Goal: Task Accomplishment & Management: Complete application form

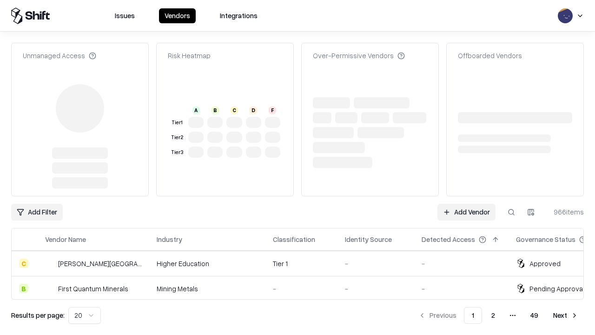
click at [466, 204] on link "Add Vendor" at bounding box center [467, 212] width 58 height 17
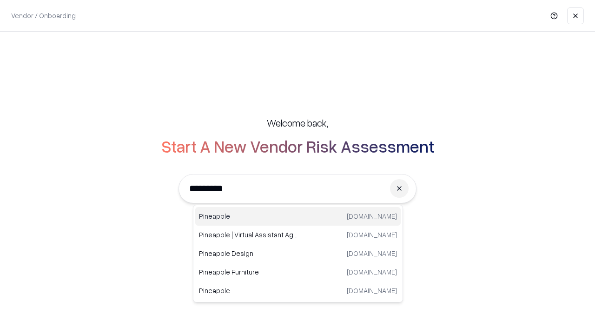
click at [298, 216] on div "Pineapple [DOMAIN_NAME]" at bounding box center [298, 216] width 206 height 19
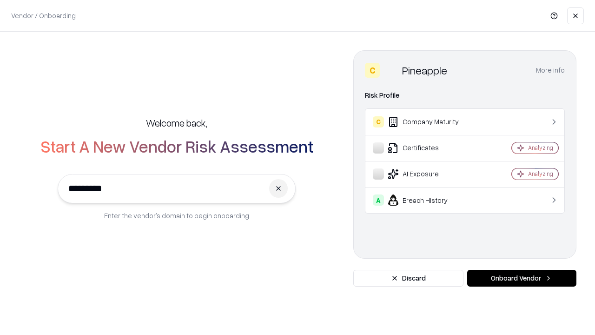
type input "*********"
click at [522, 278] on button "Onboard Vendor" at bounding box center [521, 278] width 109 height 17
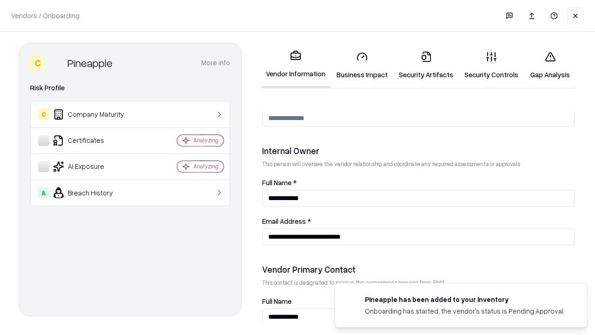
scroll to position [482, 0]
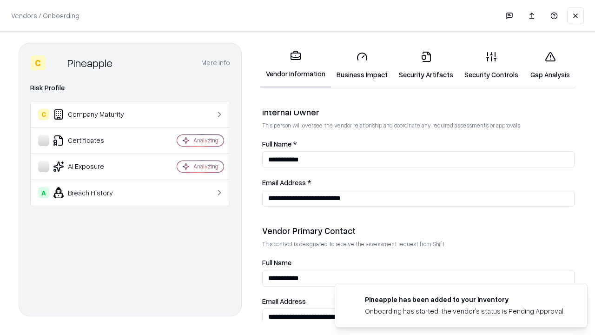
click at [362, 65] on link "Business Impact" at bounding box center [362, 65] width 62 height 43
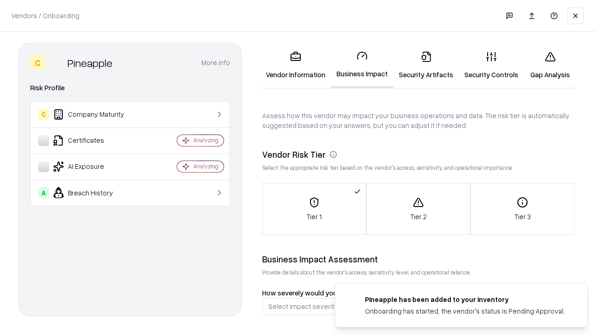
click at [426, 65] on link "Security Artifacts" at bounding box center [426, 65] width 66 height 43
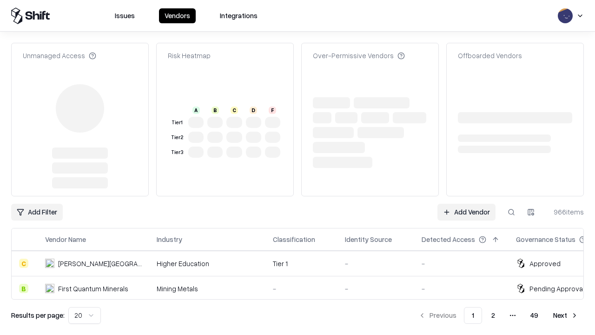
click at [466, 212] on link "Add Vendor" at bounding box center [467, 212] width 58 height 17
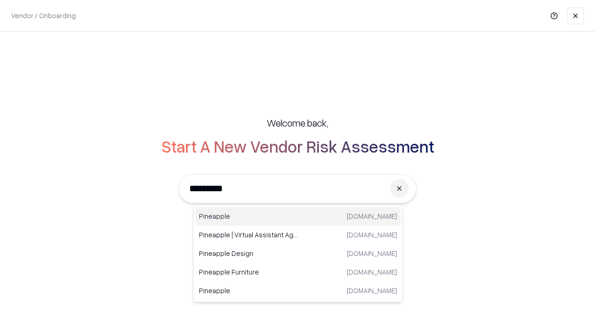
click at [298, 216] on div "Pineapple [DOMAIN_NAME]" at bounding box center [298, 216] width 206 height 19
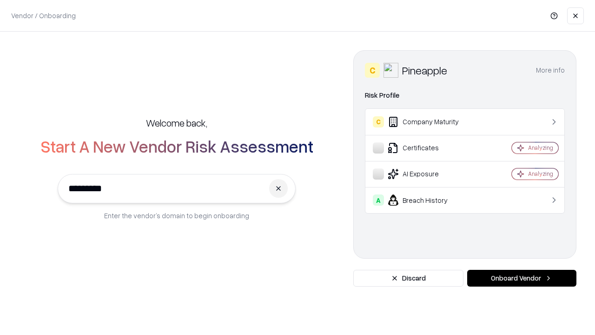
type input "*********"
click at [522, 278] on button "Onboard Vendor" at bounding box center [521, 278] width 109 height 17
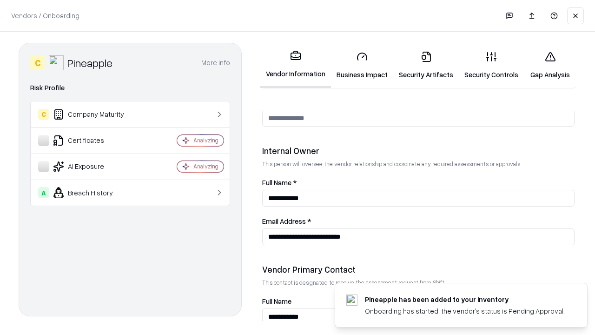
scroll to position [482, 0]
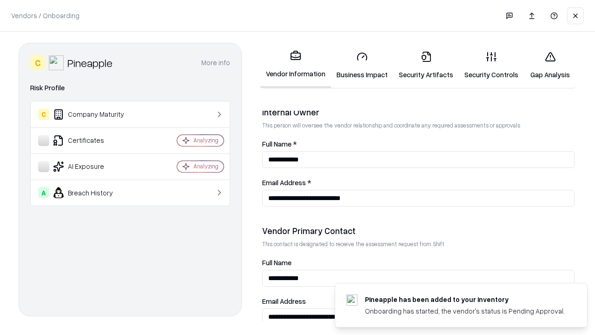
click at [550, 65] on link "Gap Analysis" at bounding box center [550, 65] width 53 height 43
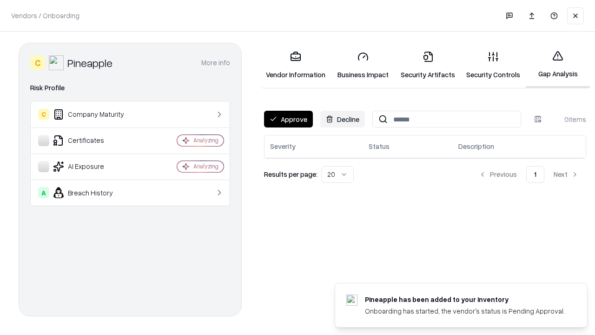
click at [288, 119] on button "Approve" at bounding box center [288, 119] width 49 height 17
